Goal: Information Seeking & Learning: Learn about a topic

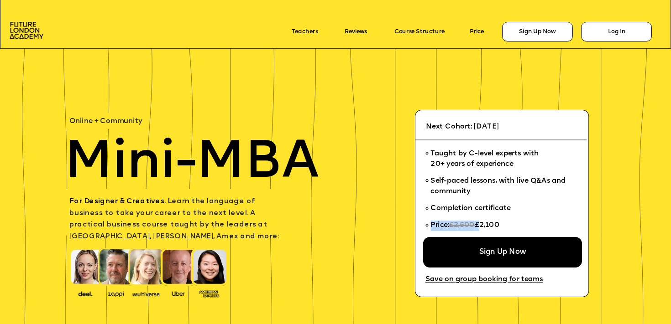
drag, startPoint x: 509, startPoint y: 225, endPoint x: 480, endPoint y: 222, distance: 29.7
click at [480, 222] on li "Price: £2,500 £2,100" at bounding box center [499, 228] width 148 height 21
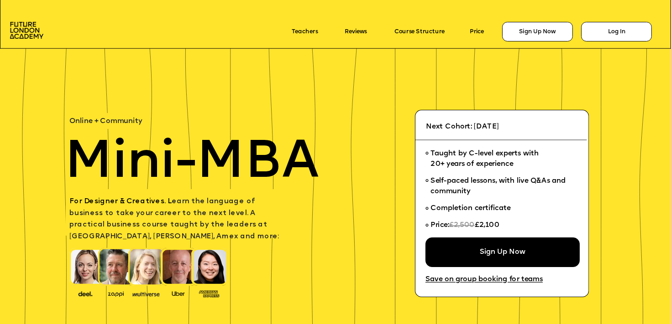
click at [512, 217] on li "Completion certificate" at bounding box center [499, 209] width 148 height 17
drag, startPoint x: 503, startPoint y: 228, endPoint x: 486, endPoint y: 225, distance: 17.1
click at [486, 225] on li "Price: £2,500 £2,100" at bounding box center [499, 228] width 148 height 21
